Goal: Task Accomplishment & Management: Manage account settings

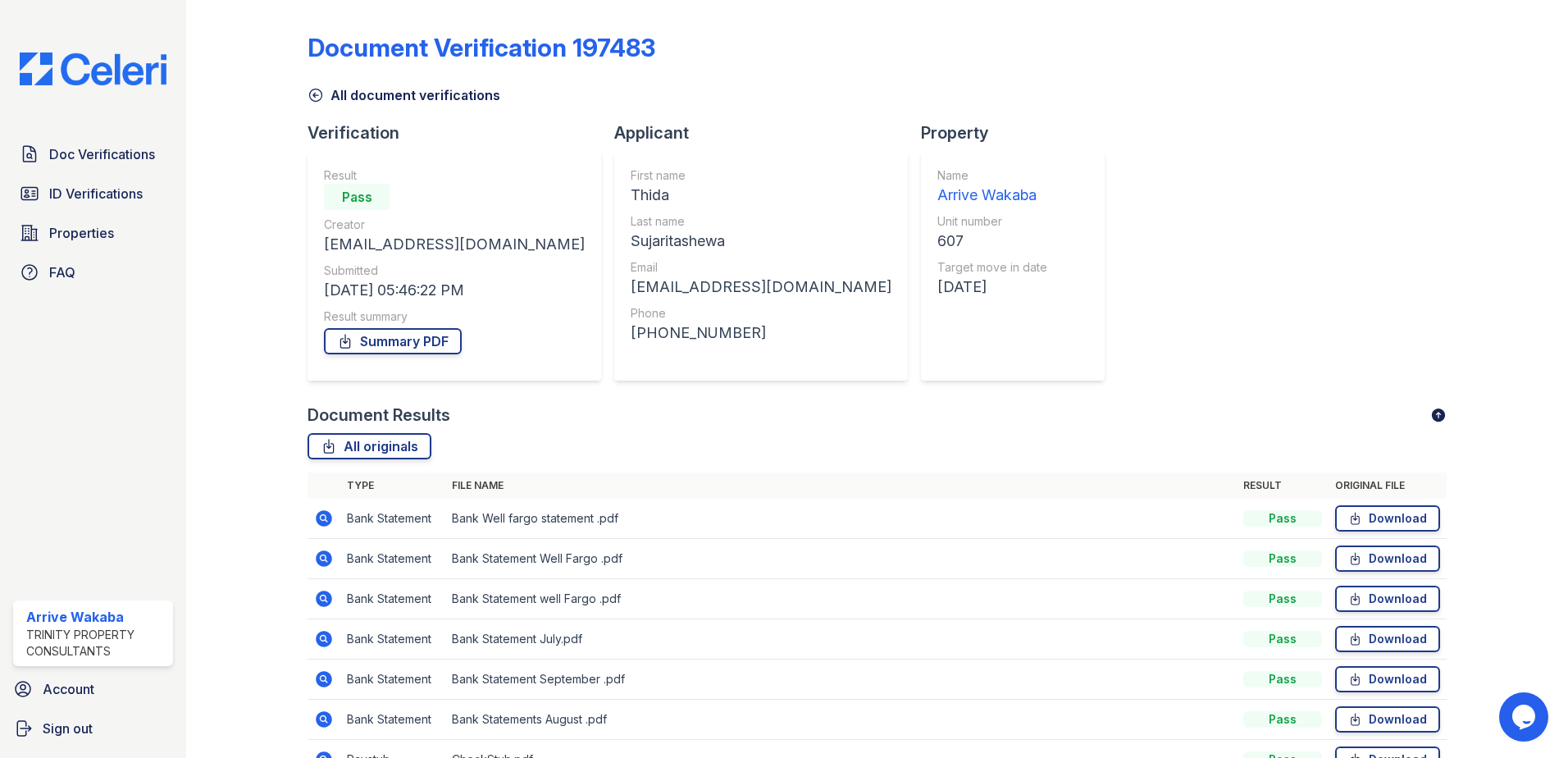
scroll to position [214, 0]
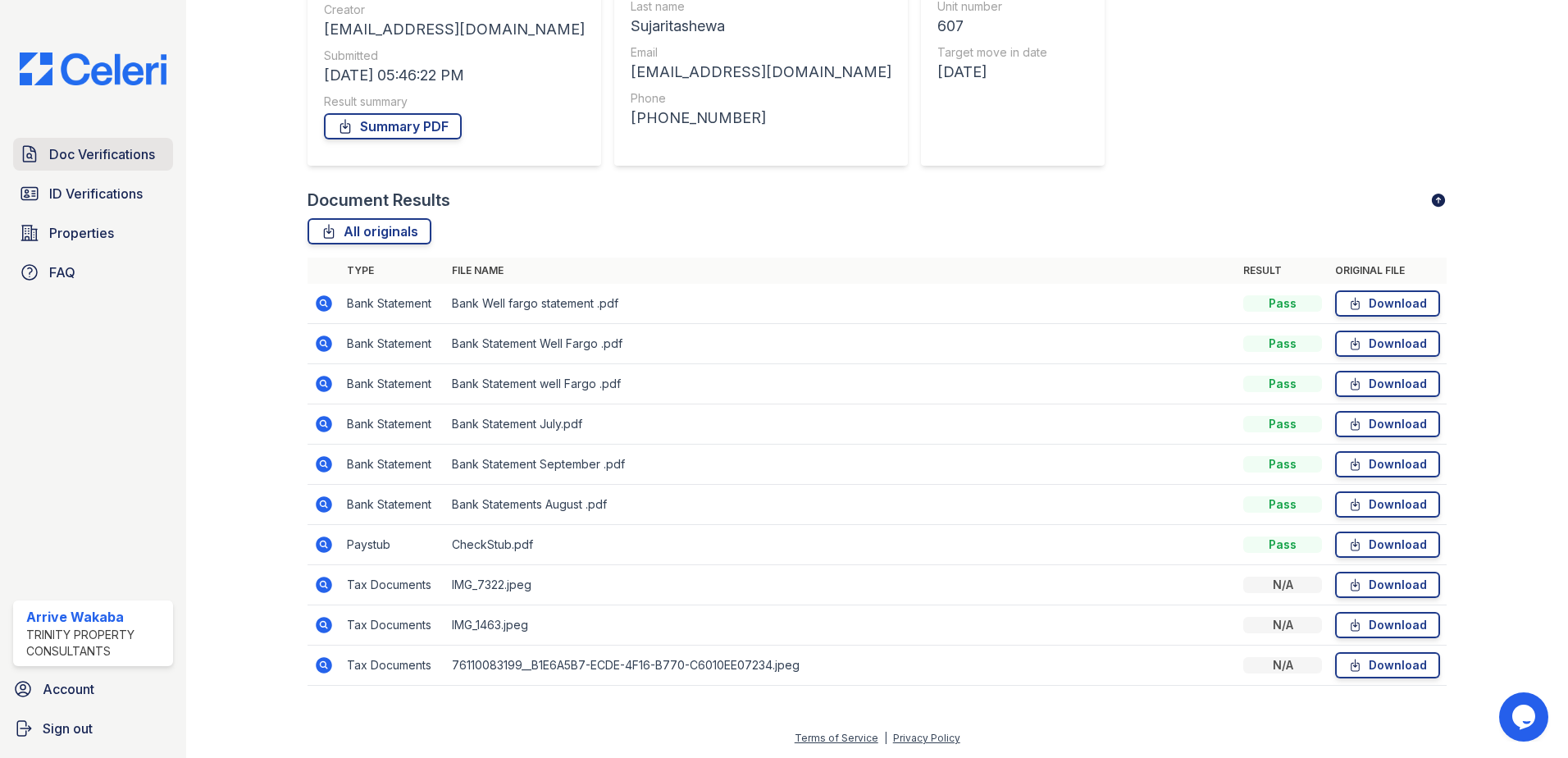
click at [117, 156] on span "Doc Verifications" at bounding box center [103, 154] width 106 height 20
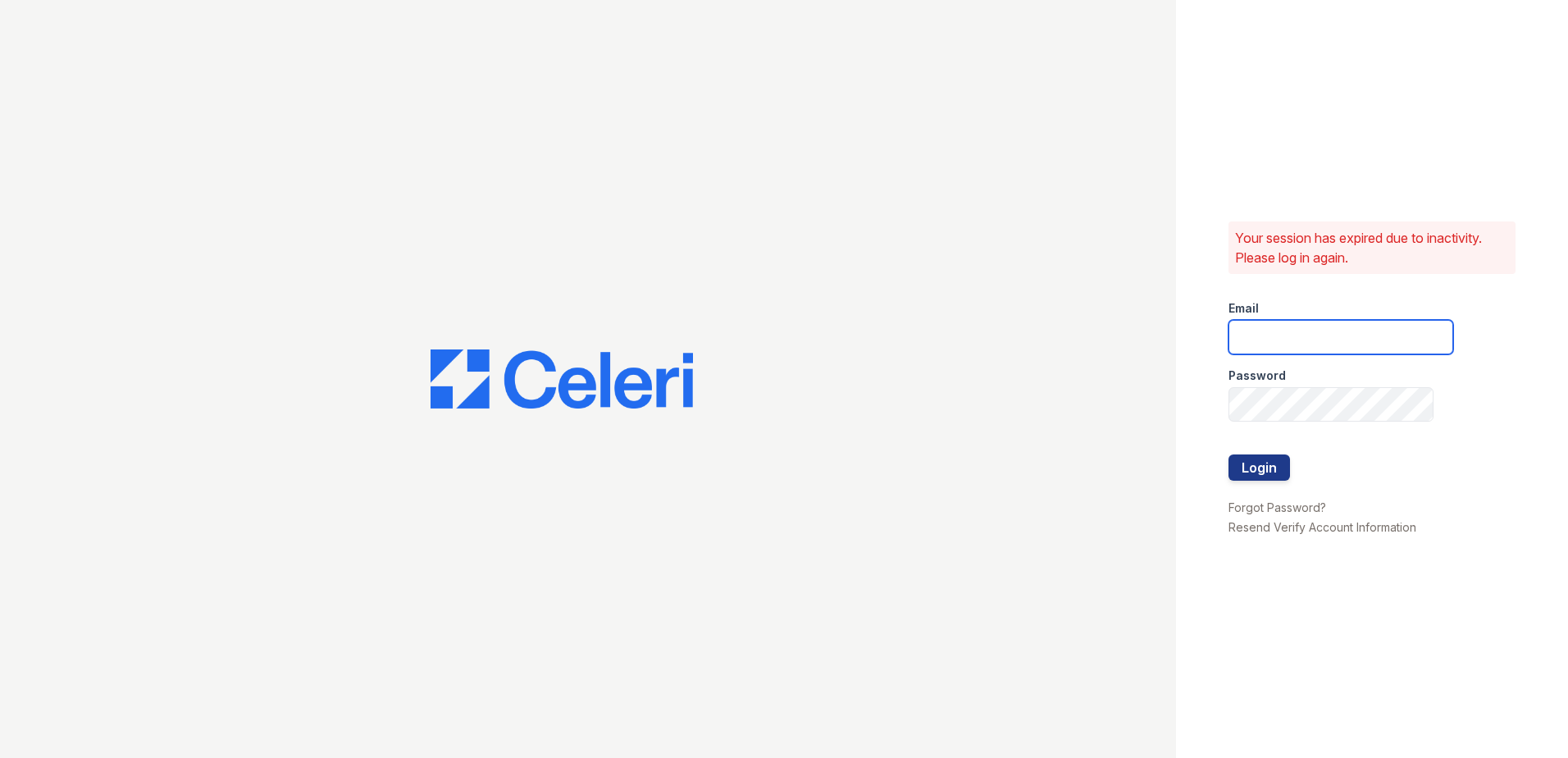
type input "Arrivewakaba@trinity-pm.com"
click at [1226, 462] on div "Your session has expired due to inactivity. Please log in again. Email Arrivewa…" at bounding box center [1371, 379] width 392 height 758
click at [1232, 464] on button "Login" at bounding box center [1260, 467] width 62 height 26
